Goal: Information Seeking & Learning: Learn about a topic

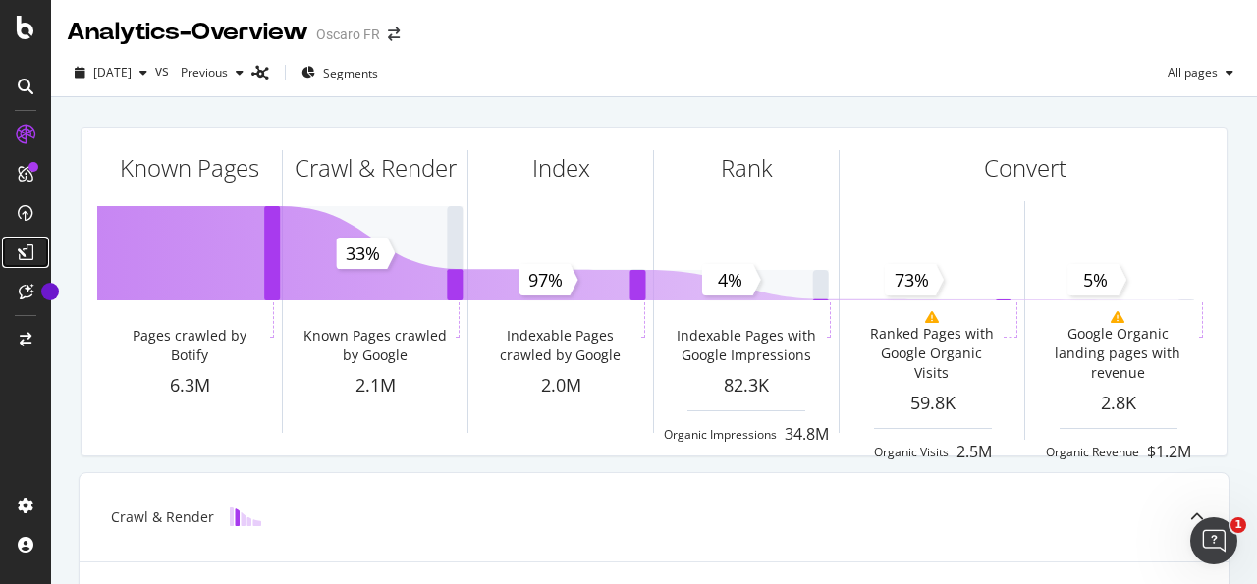
click at [34, 250] on div at bounding box center [25, 252] width 31 height 31
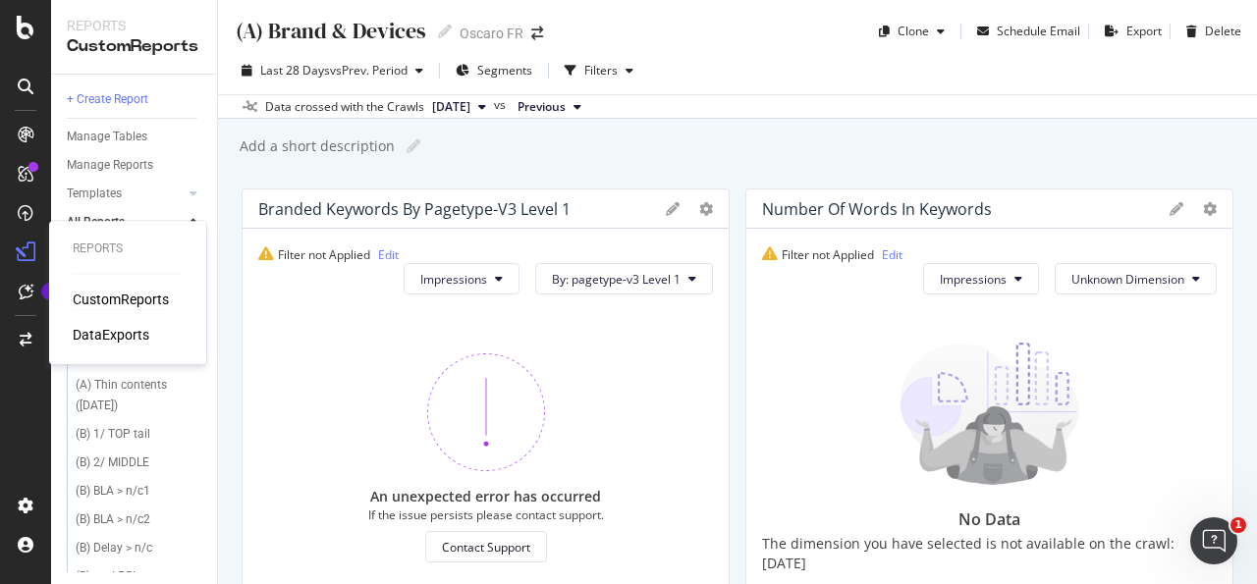
click at [131, 347] on div "Reports CustomReports DataExports" at bounding box center [127, 293] width 141 height 136
click at [129, 338] on div "DataExports" at bounding box center [111, 335] width 77 height 20
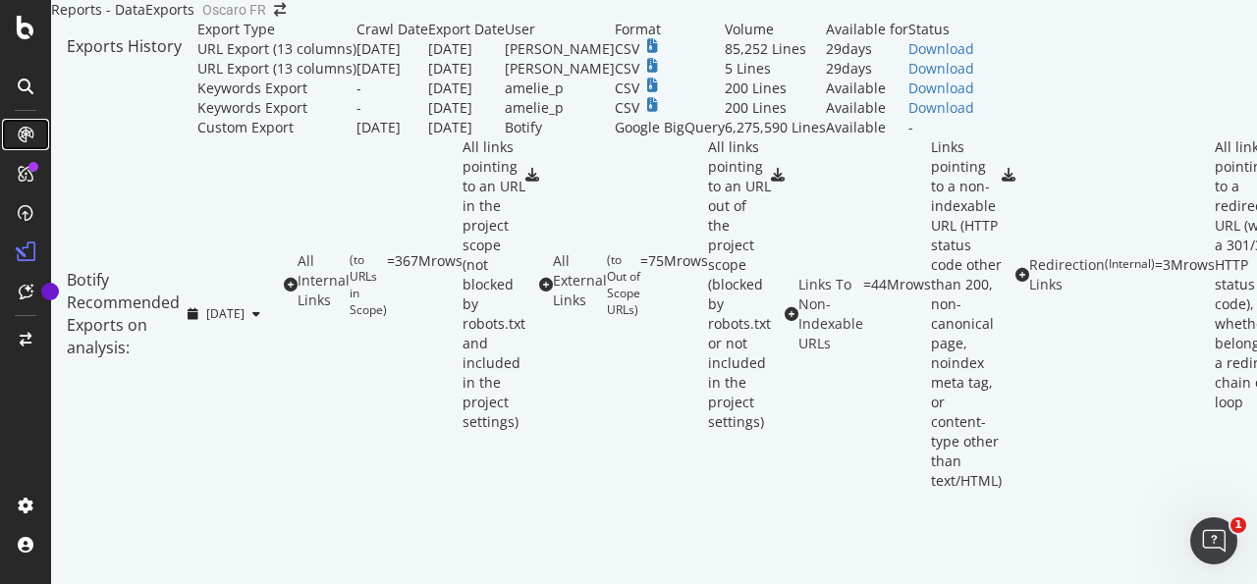
click at [23, 145] on div at bounding box center [25, 134] width 31 height 31
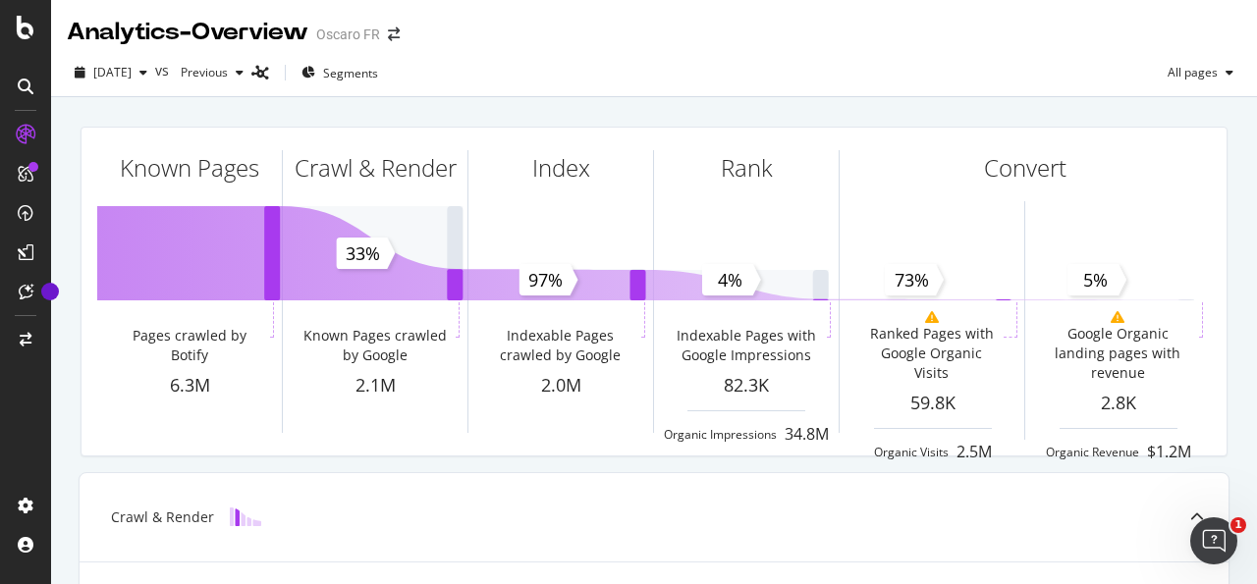
click at [34, 83] on div at bounding box center [25, 86] width 31 height 31
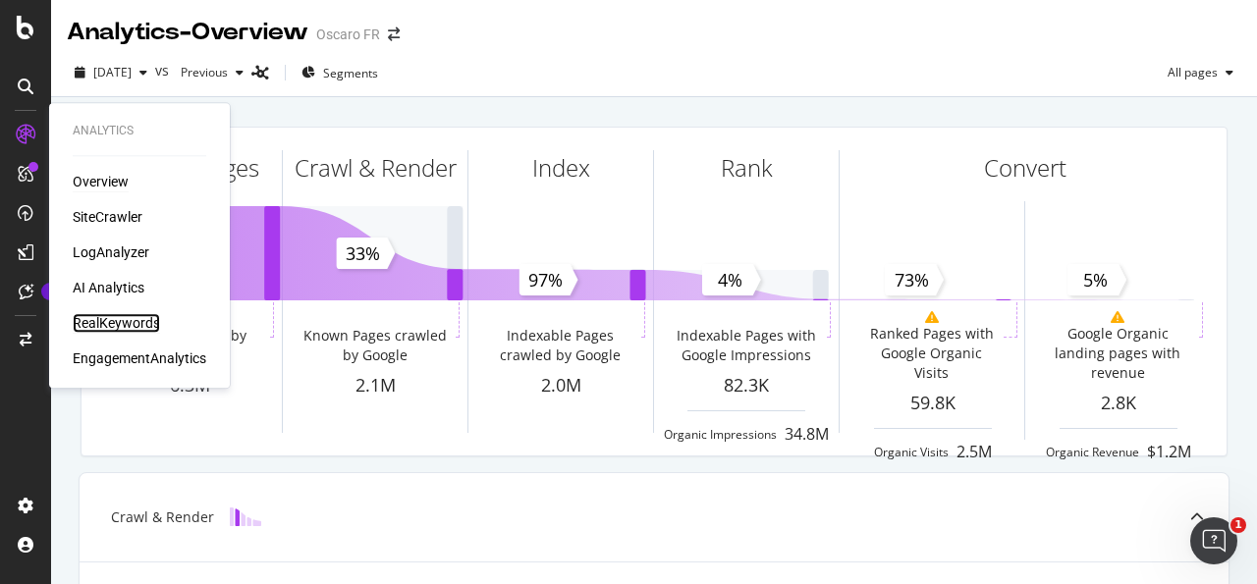
click at [123, 320] on div "RealKeywords" at bounding box center [116, 323] width 87 height 20
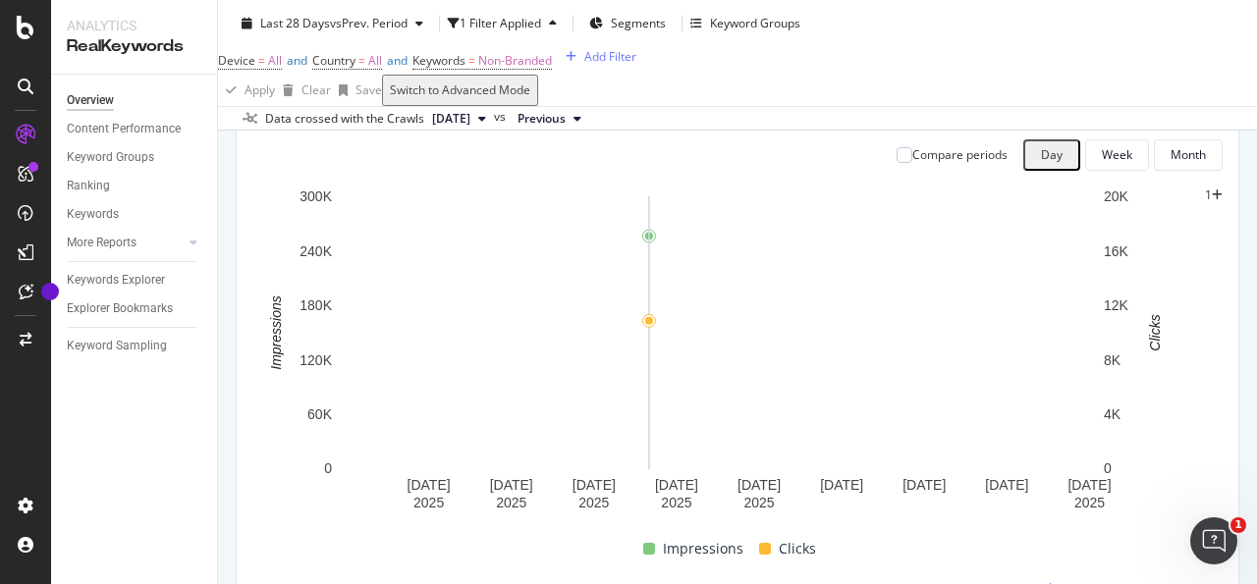
scroll to position [213, 0]
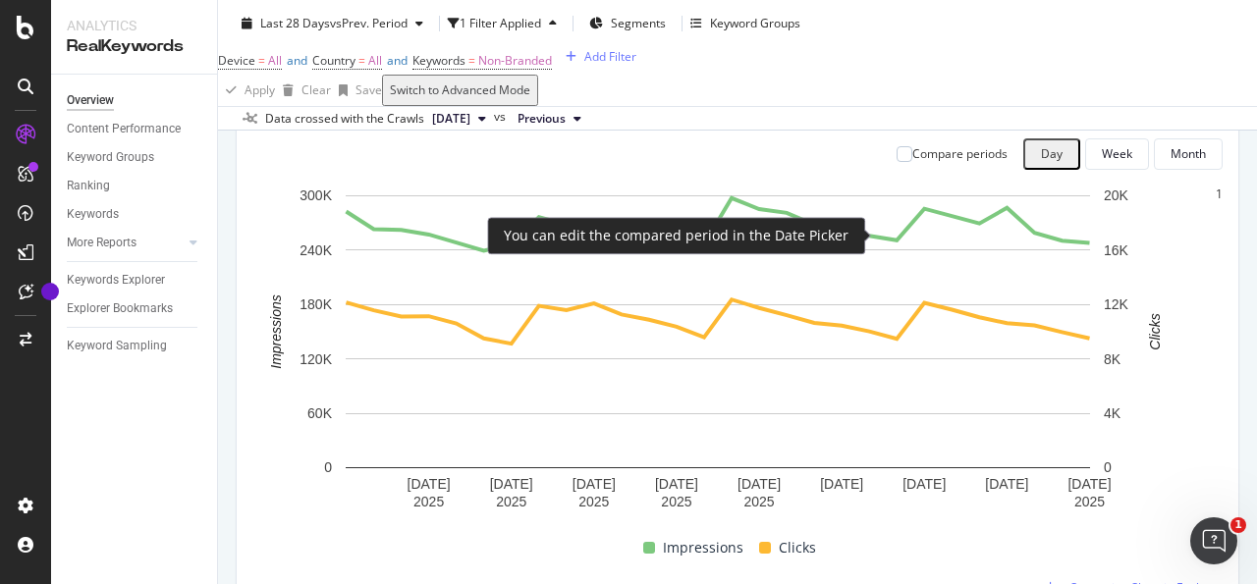
click at [912, 162] on div "Compare periods" at bounding box center [959, 153] width 95 height 17
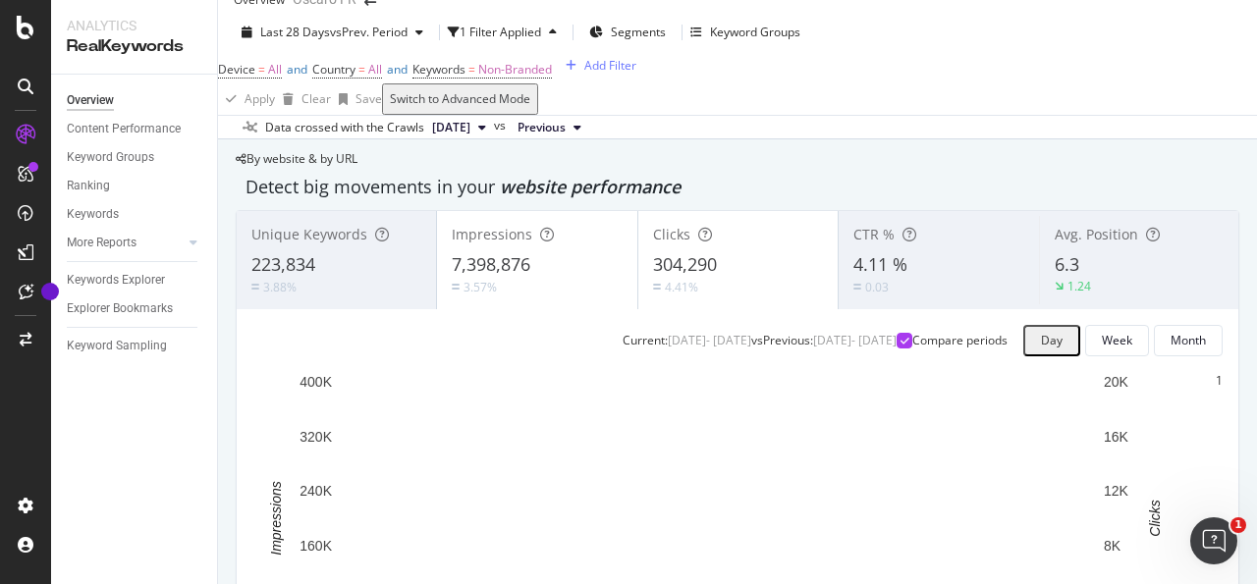
scroll to position [0, 0]
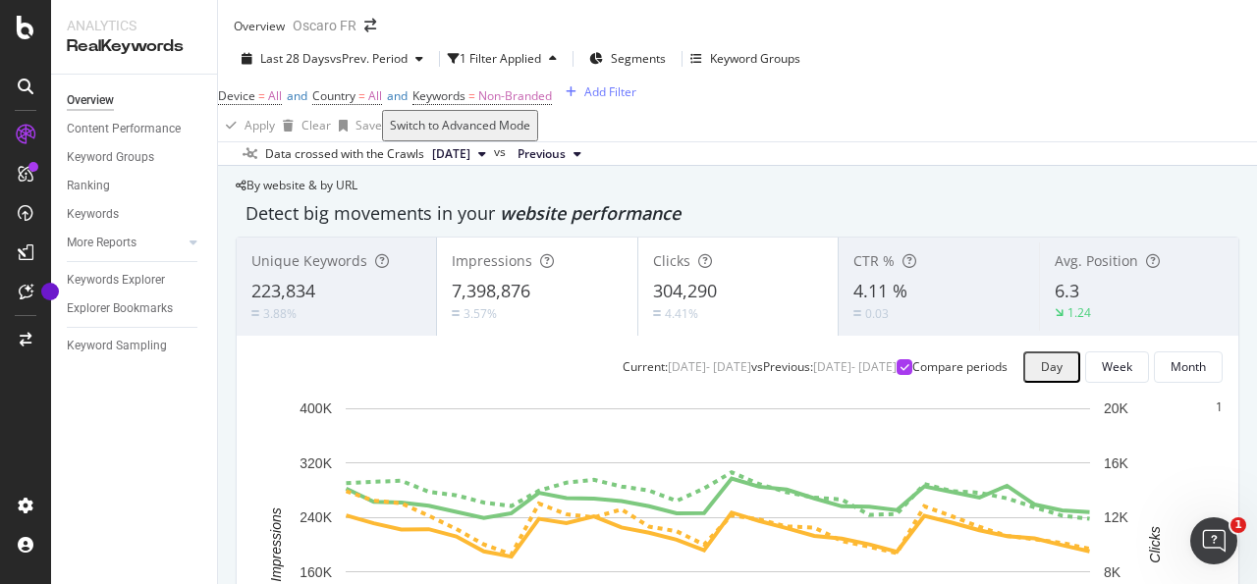
click at [598, 107] on div "Device = All and Country = All and Keywords = Non-Branded Add Filter" at bounding box center [737, 95] width 1039 height 27
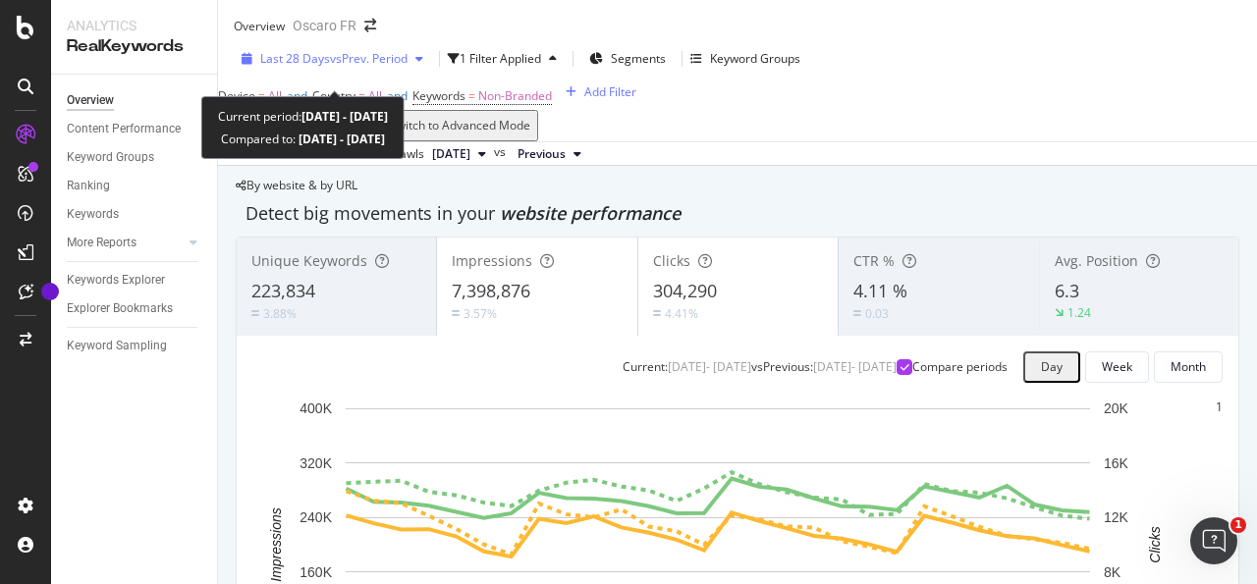
click at [371, 64] on div "Last 28 Days vs Prev. Period" at bounding box center [332, 58] width 197 height 29
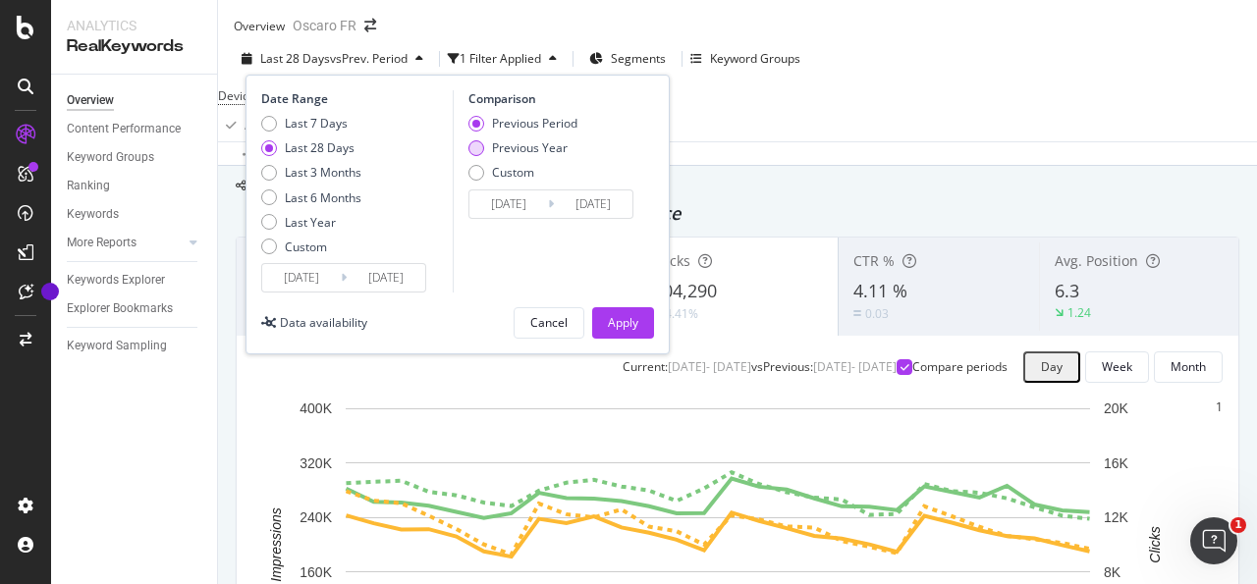
click at [526, 156] on div "Previous Year" at bounding box center [530, 147] width 76 height 17
type input "2024/09/16"
type input "2024/10/13"
click at [641, 332] on button "Apply" at bounding box center [623, 322] width 62 height 31
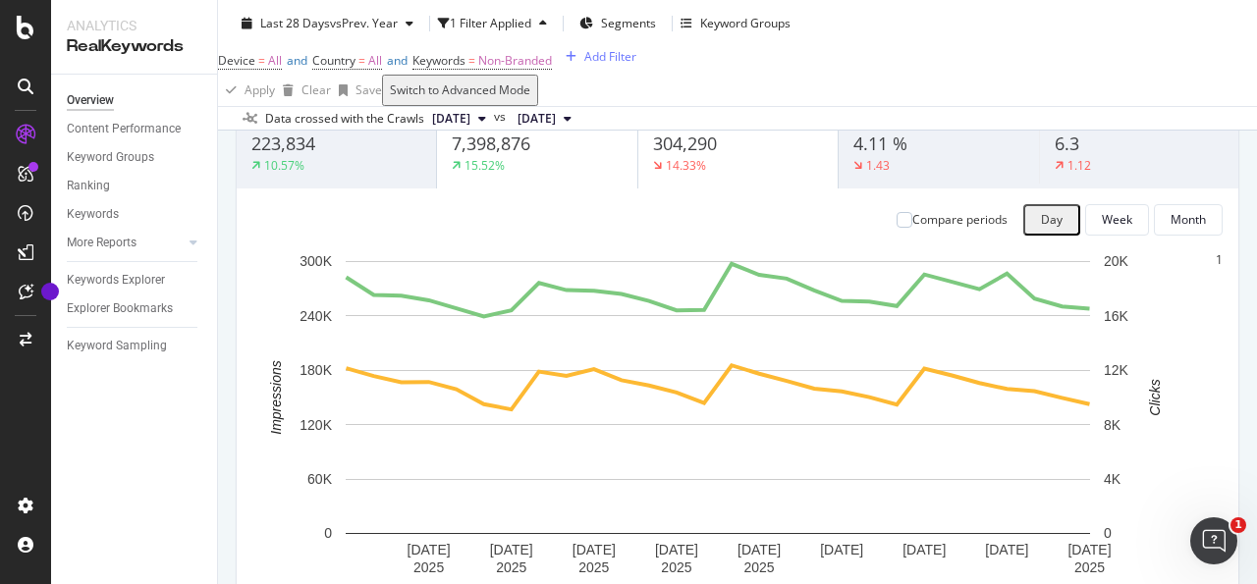
scroll to position [148, 0]
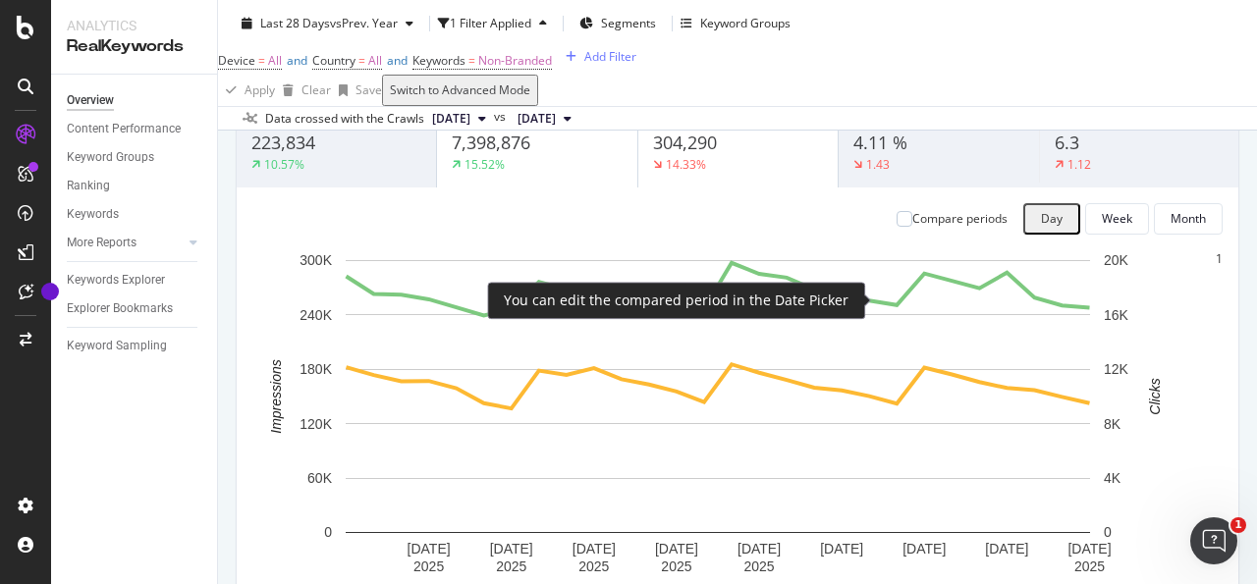
click at [912, 227] on div "Compare periods" at bounding box center [959, 218] width 95 height 17
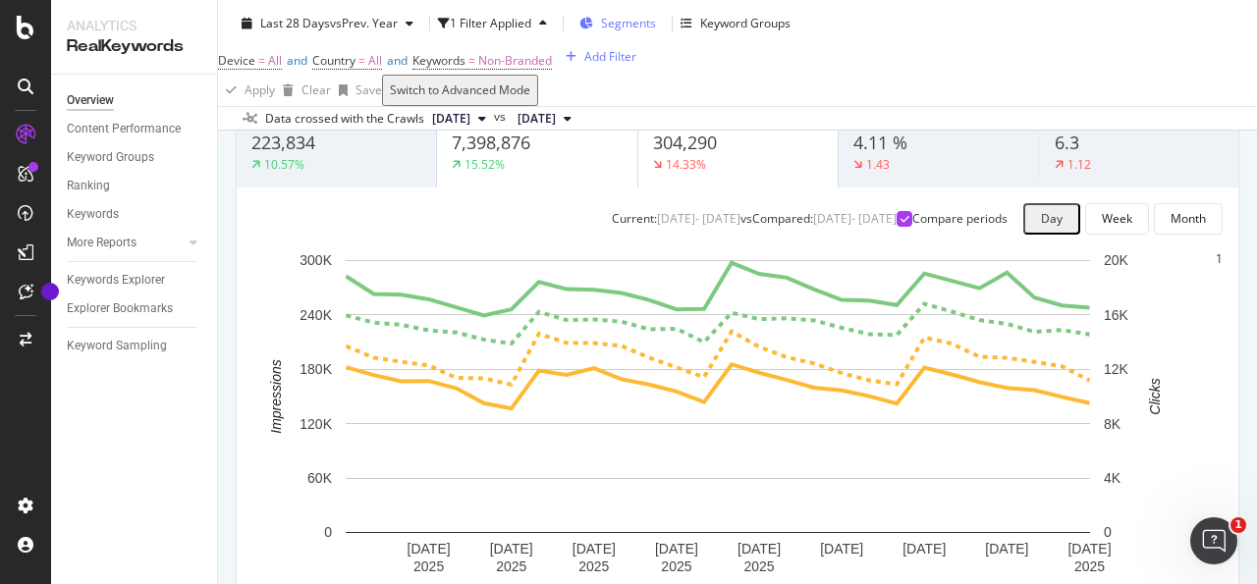
click at [634, 27] on span "Segments" at bounding box center [628, 23] width 55 height 17
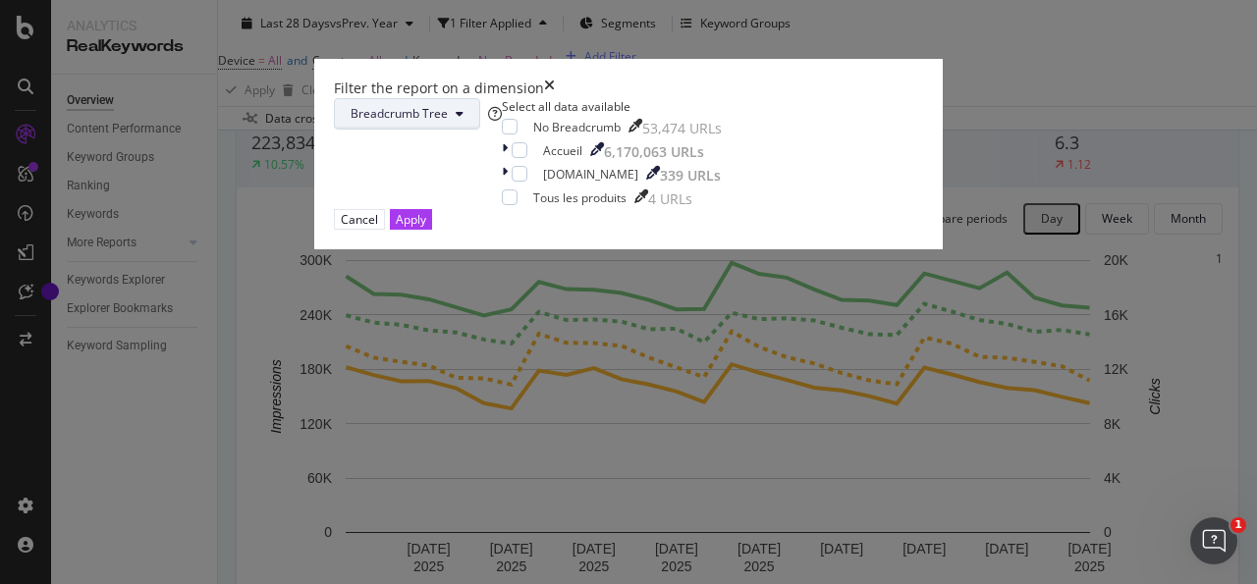
click at [448, 122] on span "Breadcrumb Tree" at bounding box center [399, 113] width 97 height 17
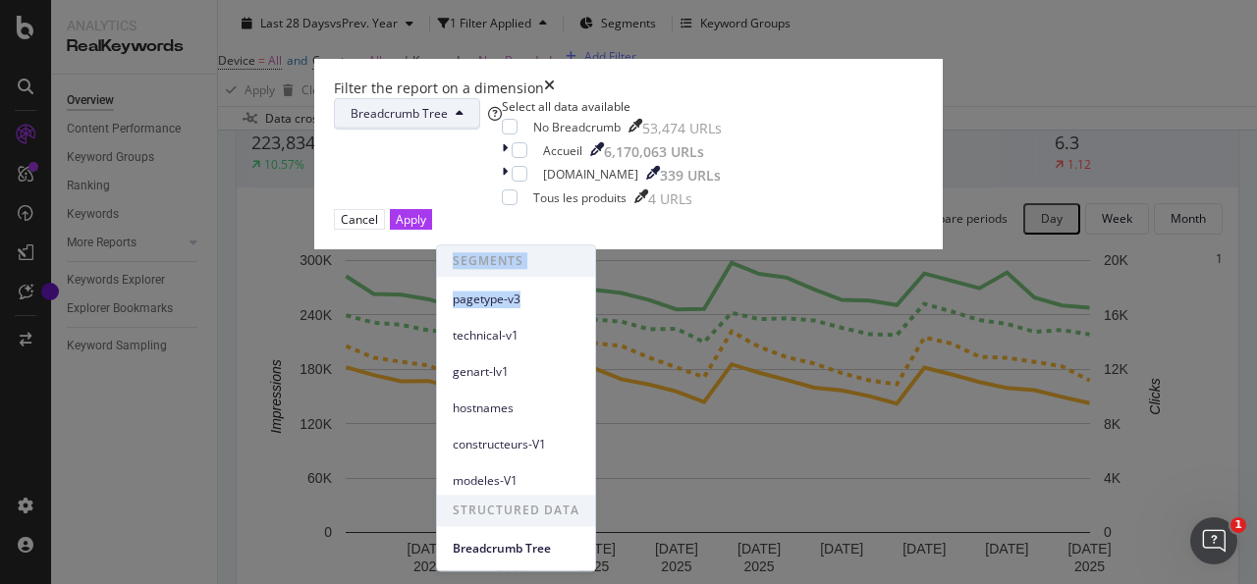
click at [526, 282] on div "SEGMENTS pagetype-v3 technical-v1 genart-lv1 hostnames constructeurs-V1 modeles…" at bounding box center [516, 369] width 158 height 249
click at [526, 282] on div "pagetype-v3" at bounding box center [516, 295] width 158 height 36
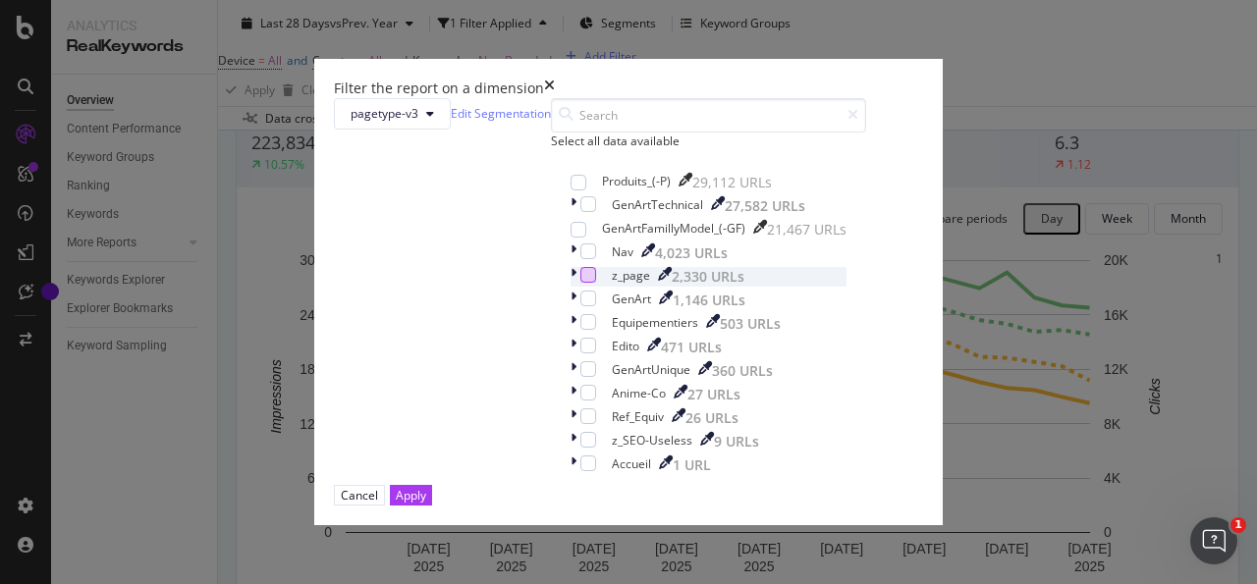
scroll to position [81, 0]
click at [570, 231] on div "modal" at bounding box center [578, 230] width 16 height 16
click at [435, 257] on div "pagetype-v3 Edit Segmentation Select all data available Produits_(-P) 29,112 UR…" at bounding box center [628, 291] width 589 height 387
click at [551, 124] on link "Edit Segmentation" at bounding box center [501, 113] width 100 height 21
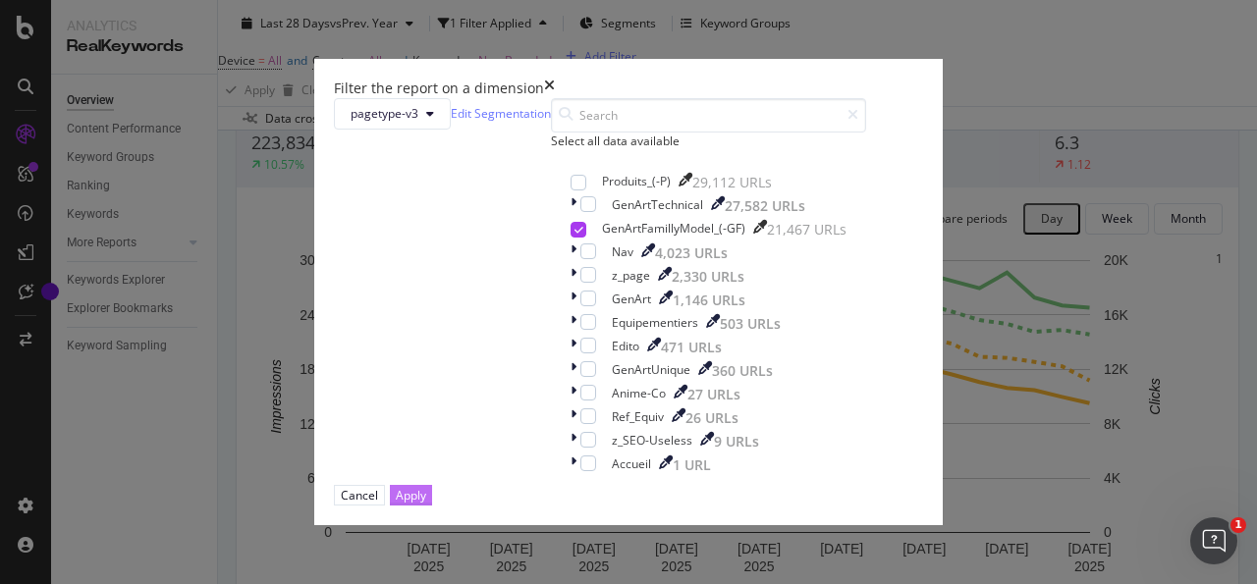
click at [432, 506] on button "Apply" at bounding box center [411, 495] width 42 height 21
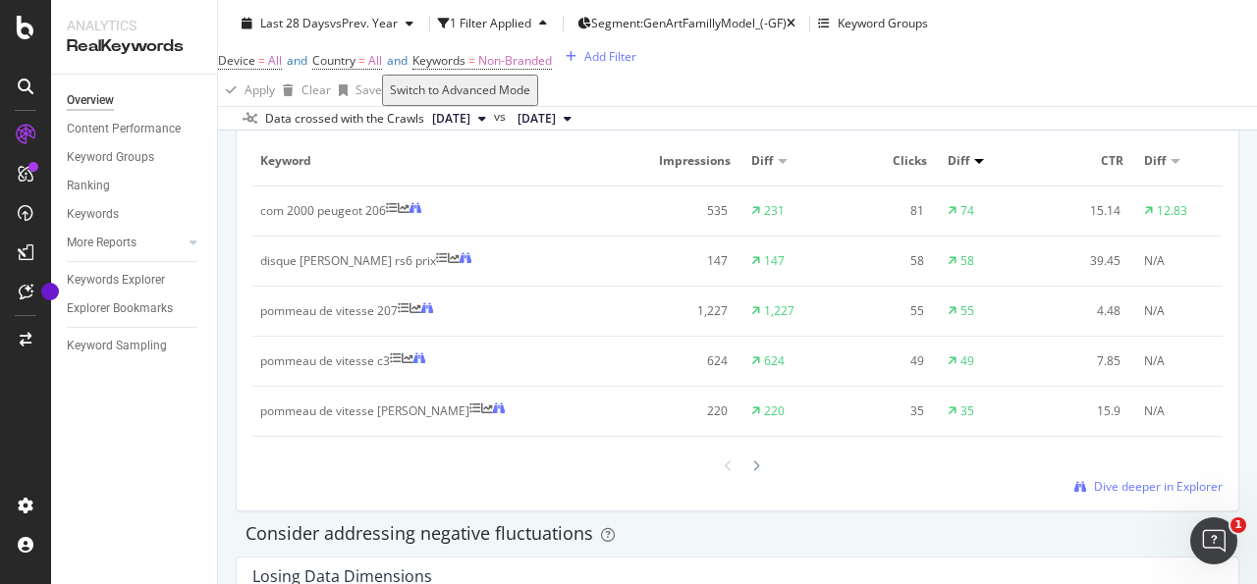
scroll to position [1879, 0]
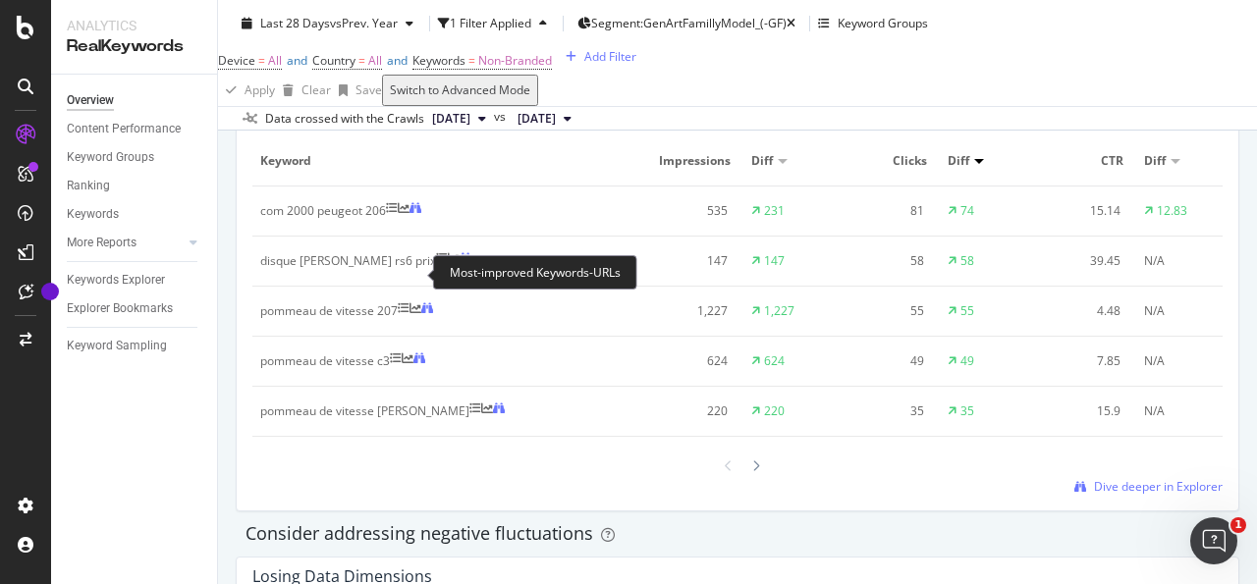
click at [398, 214] on icon at bounding box center [392, 208] width 12 height 12
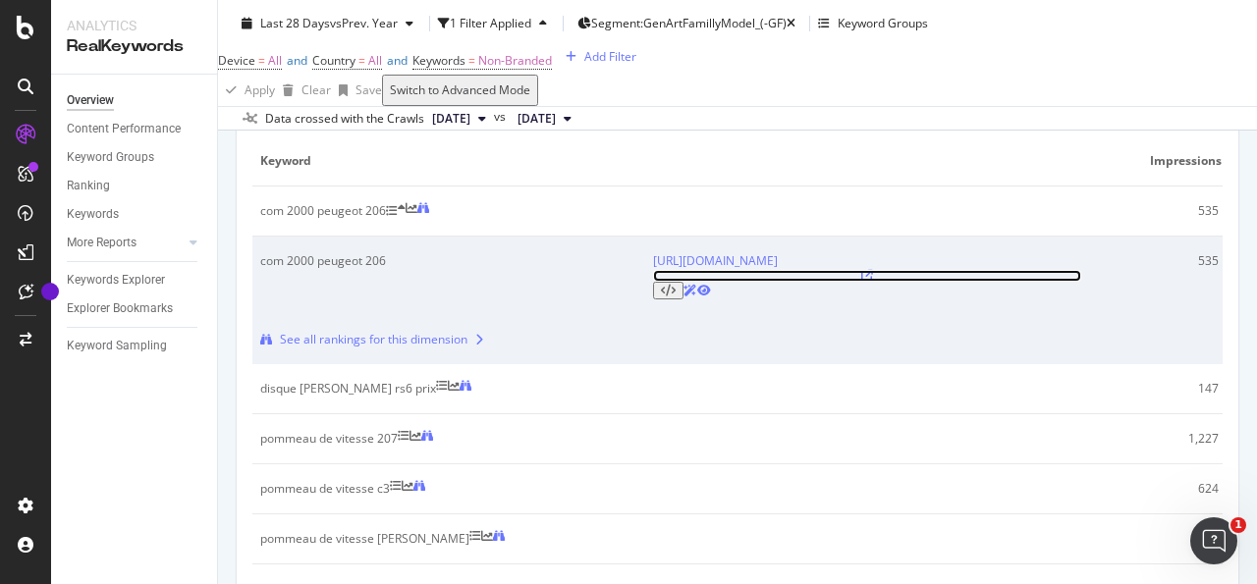
click at [873, 282] on icon at bounding box center [867, 276] width 12 height 12
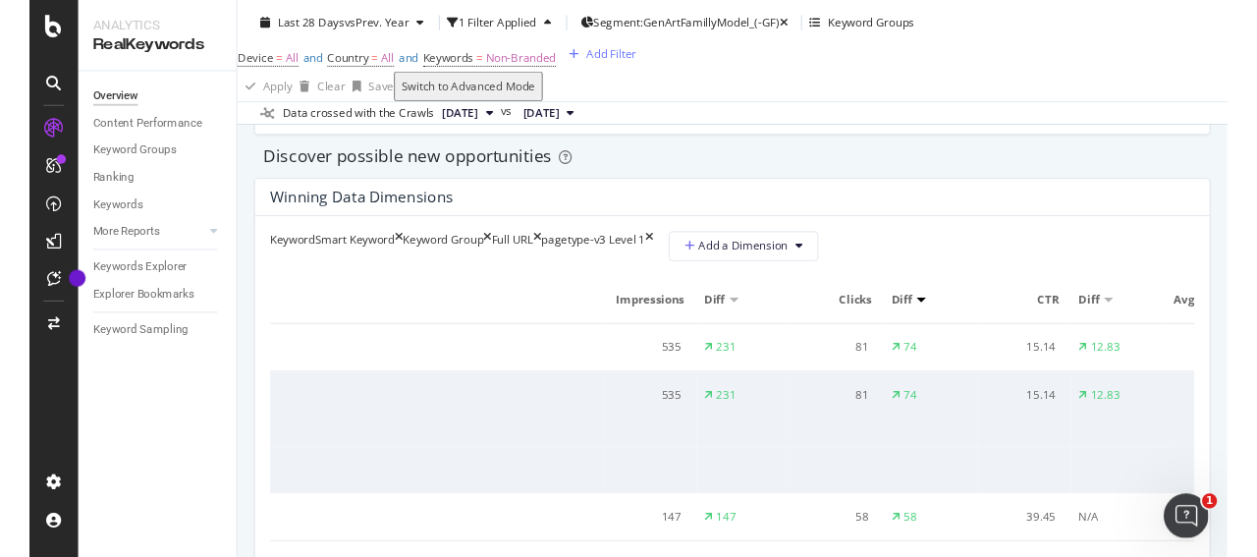
scroll to position [0, 537]
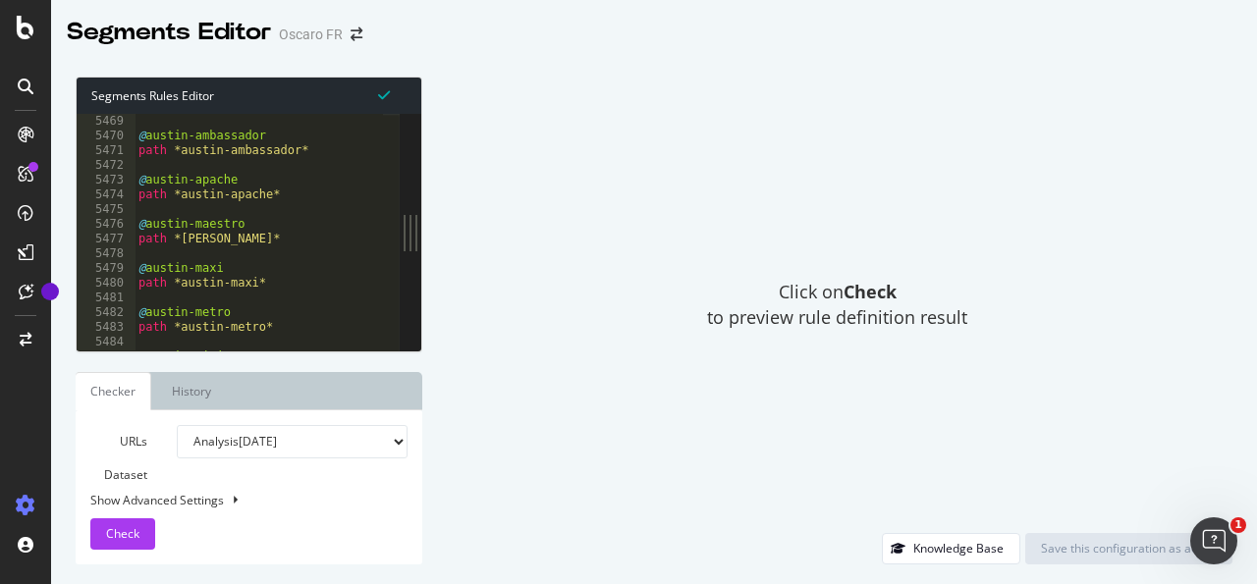
scroll to position [22649, 0]
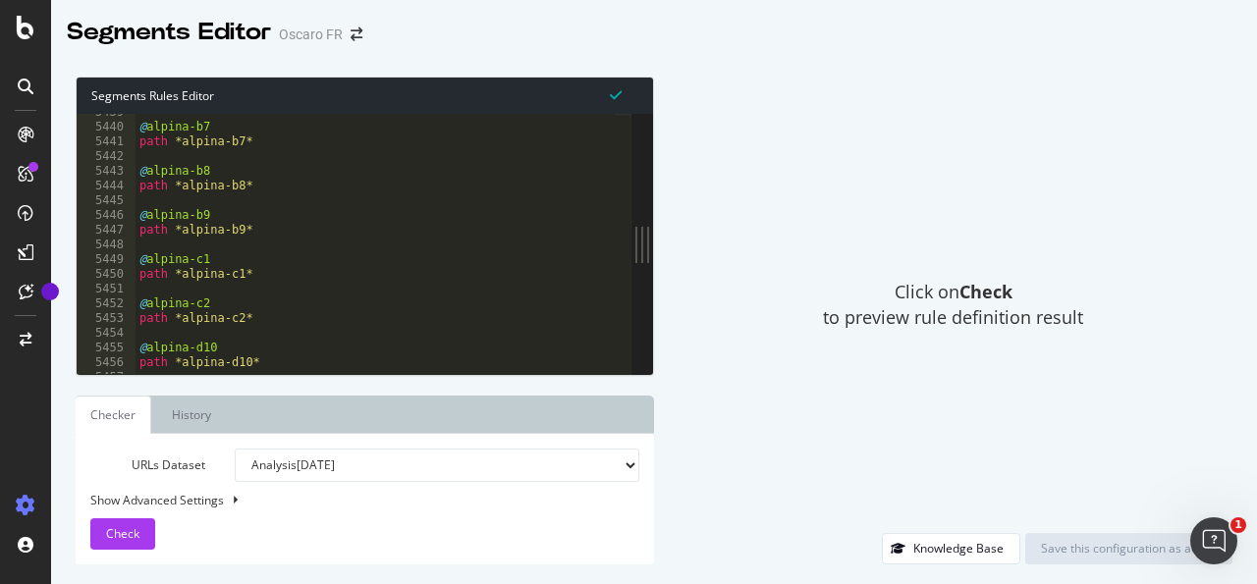
drag, startPoint x: 420, startPoint y: 238, endPoint x: 778, endPoint y: 244, distance: 357.5
click at [778, 244] on div "Segments Rules Editor 5439 5440 5441 5442 5443 5444 5445 5446 5447 5448 5449 54…" at bounding box center [654, 320] width 1206 height 527
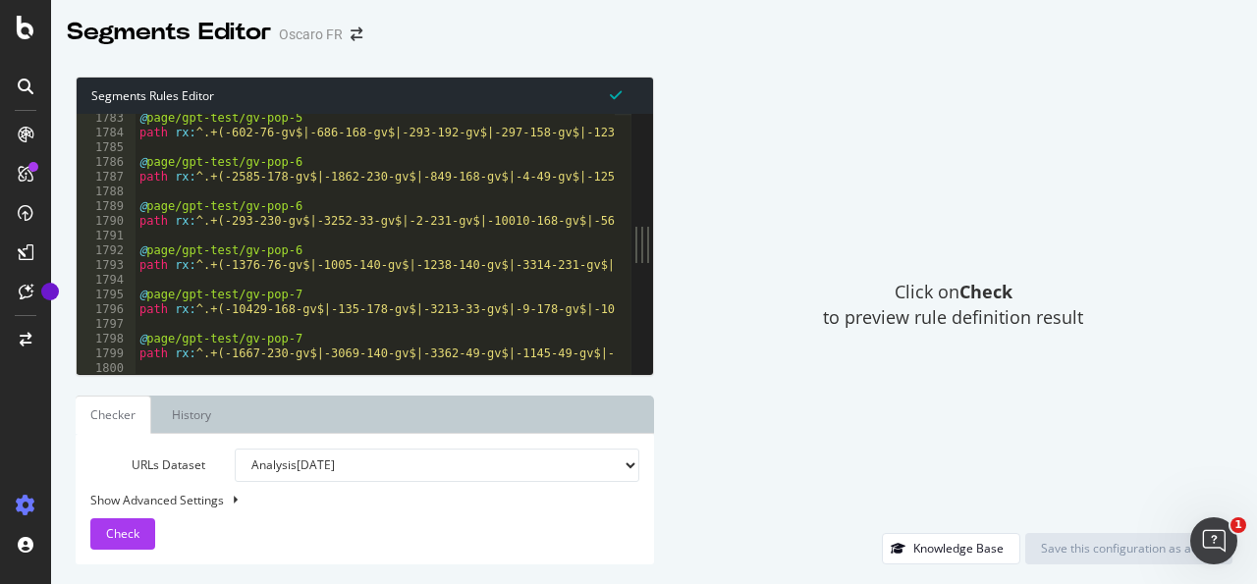
scroll to position [7310, 0]
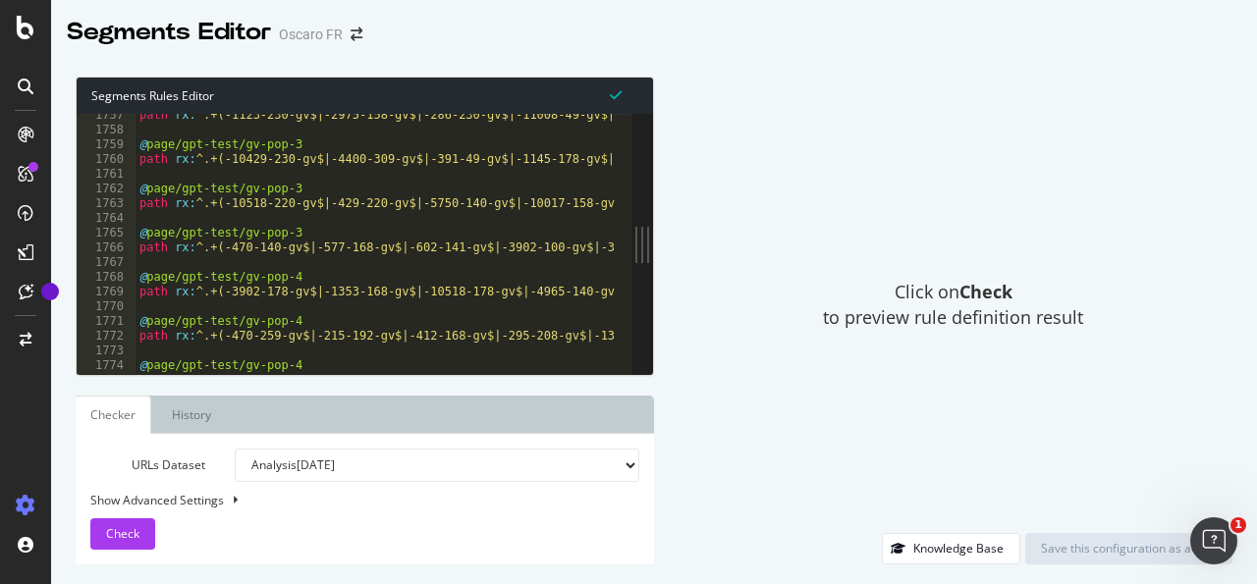
type textarea "@page/gpt-test/gv-pop-3"
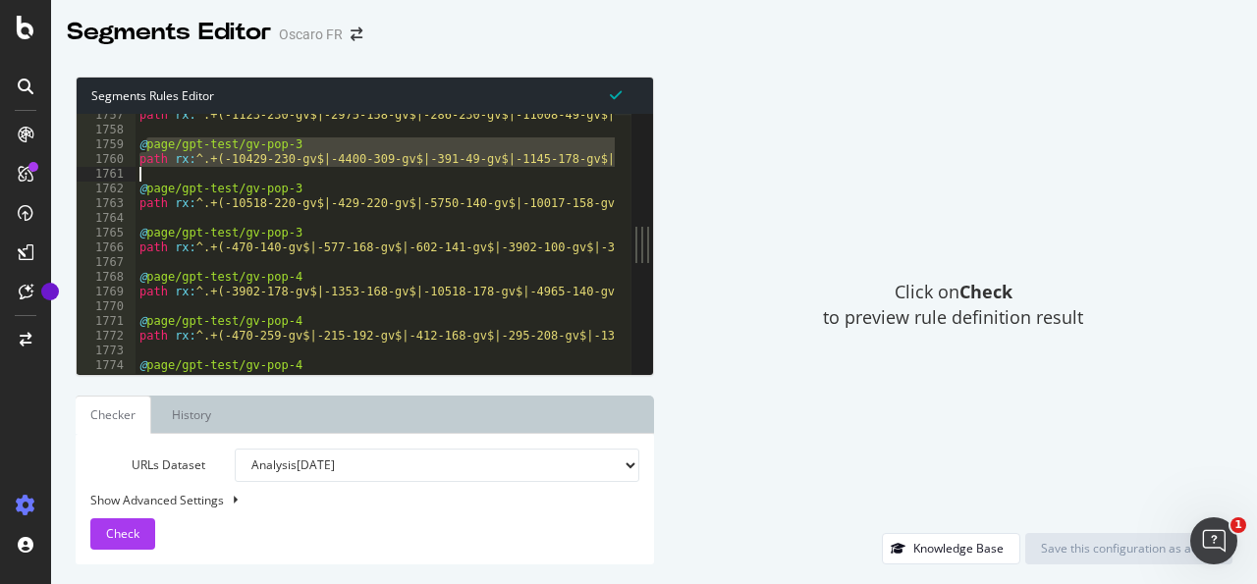
drag, startPoint x: 172, startPoint y: 148, endPoint x: 328, endPoint y: 172, distance: 157.9
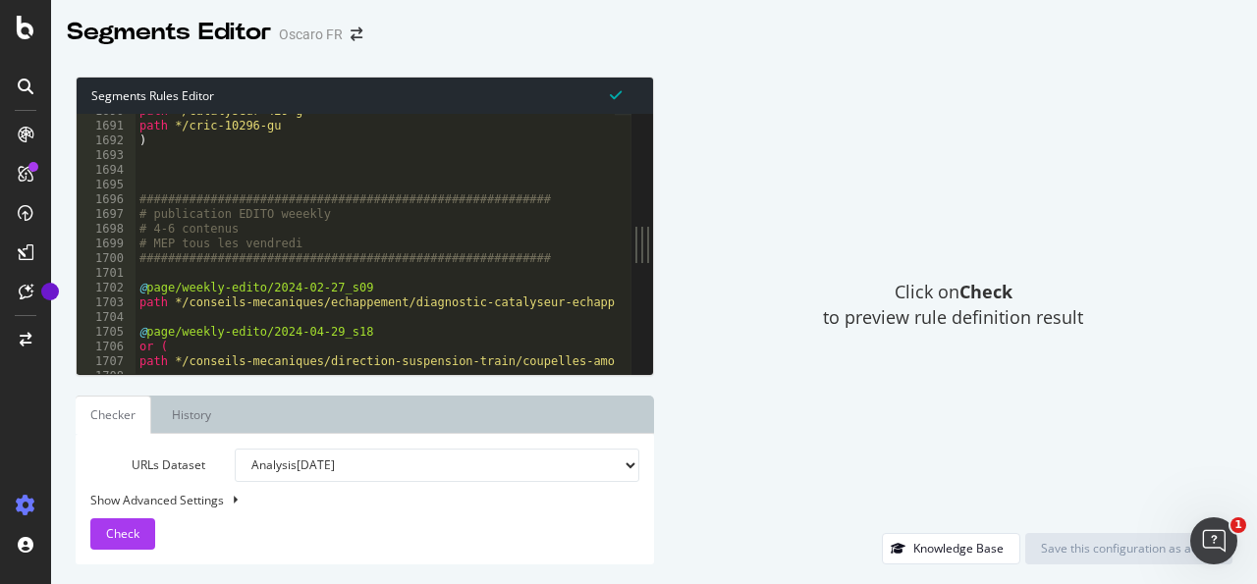
scroll to position [7071, 0]
click at [34, 91] on div at bounding box center [25, 86] width 31 height 31
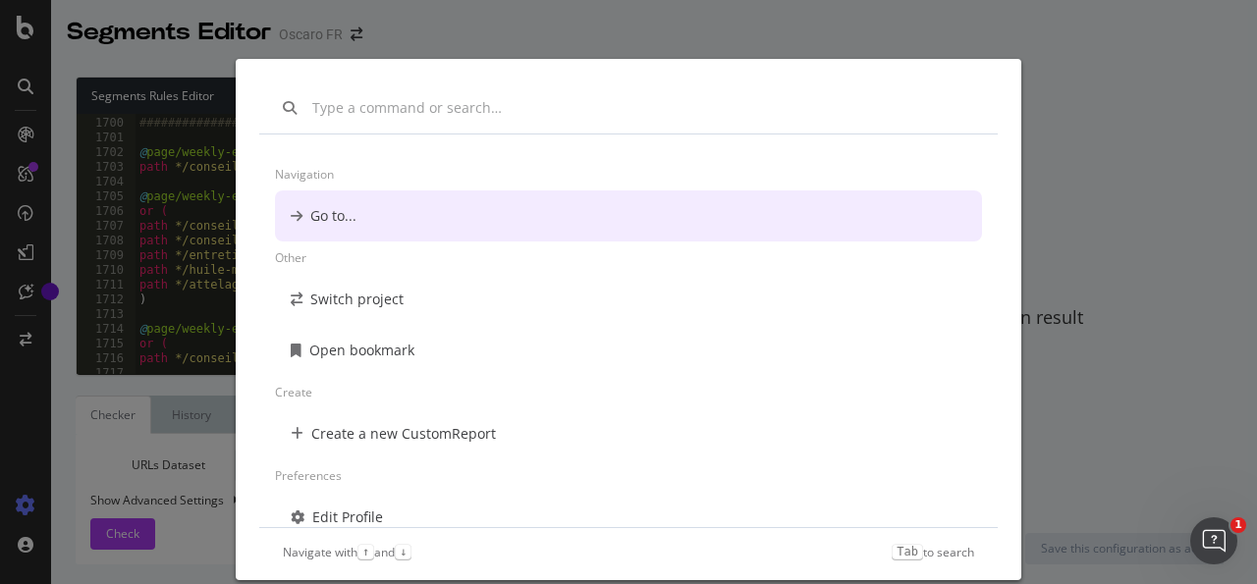
click at [34, 91] on div "Navigation Go to... Other Switch project Open bookmark Create Create a new Cust…" at bounding box center [628, 292] width 1257 height 584
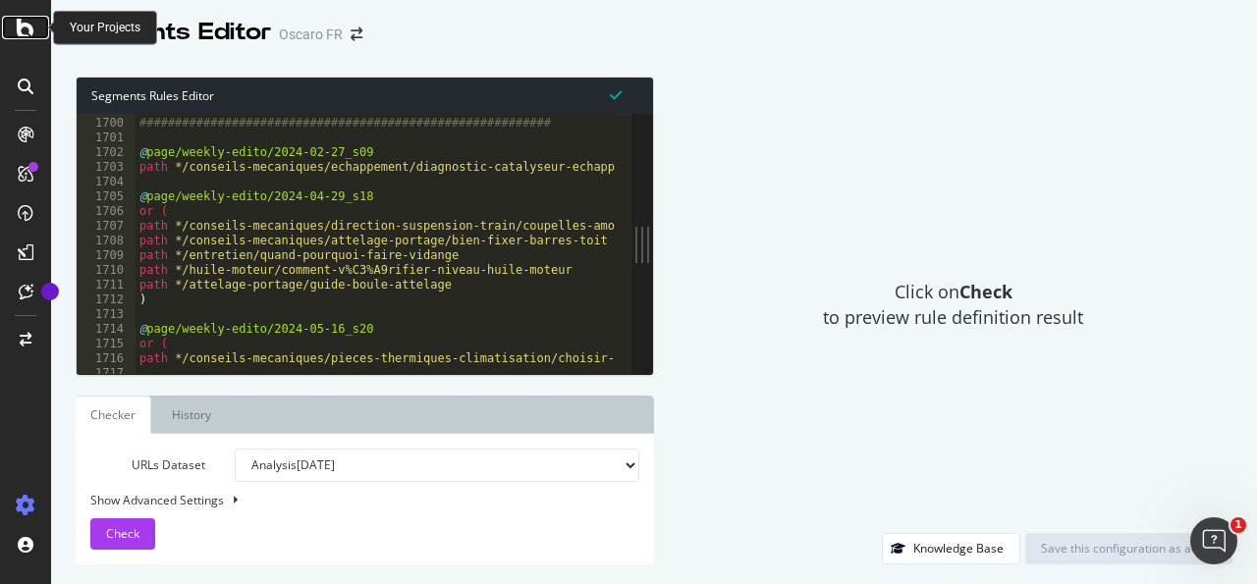
click at [25, 36] on icon at bounding box center [26, 28] width 18 height 24
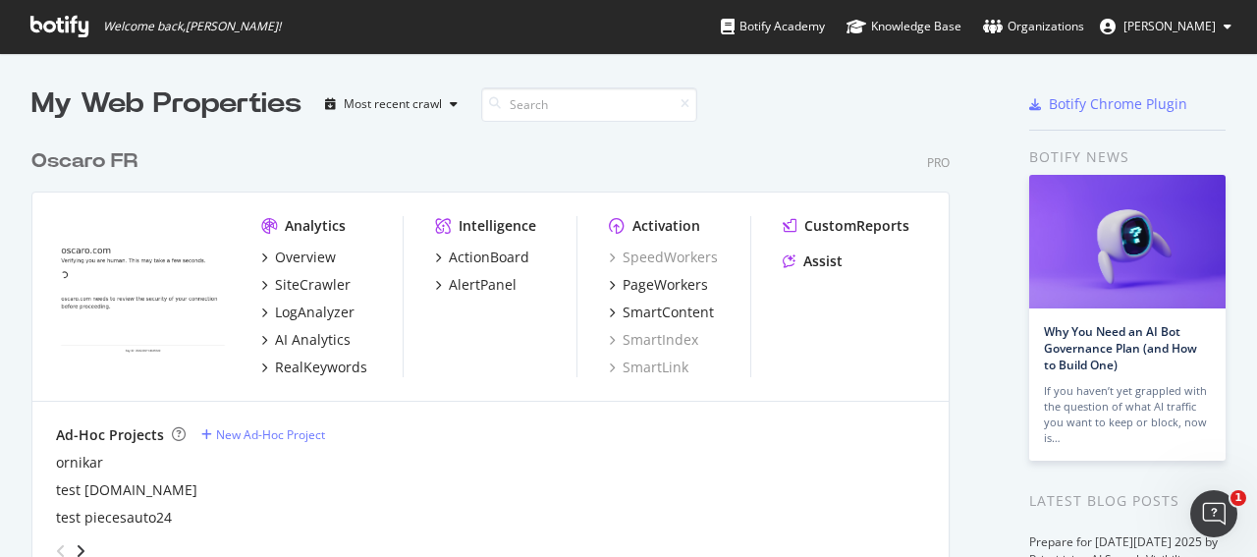
scroll to position [539, 1222]
